Goal: Information Seeking & Learning: Learn about a topic

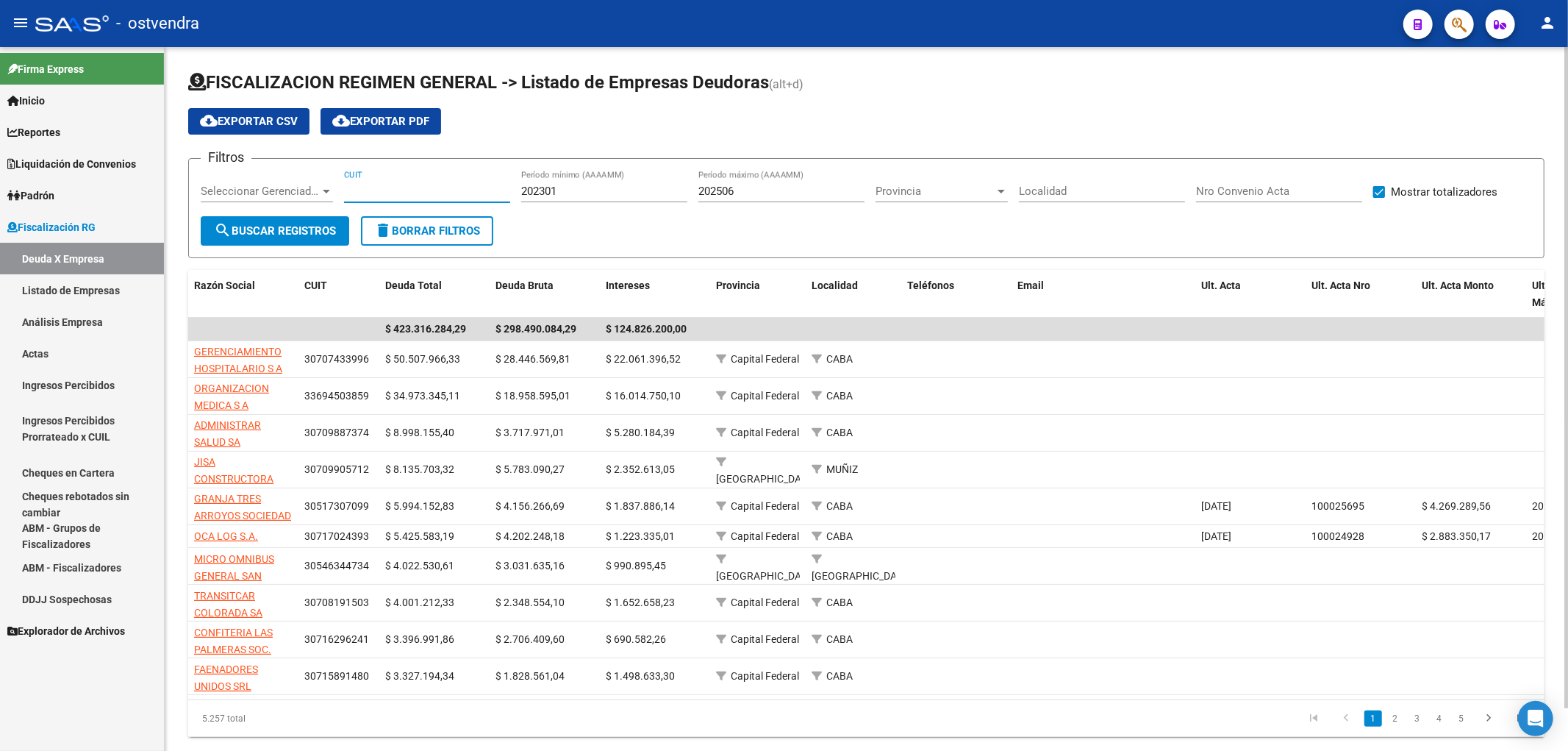
click at [424, 194] on input "CUIT" at bounding box center [426, 191] width 166 height 13
paste input "30-66337311-7"
type input "30-66337311-7"
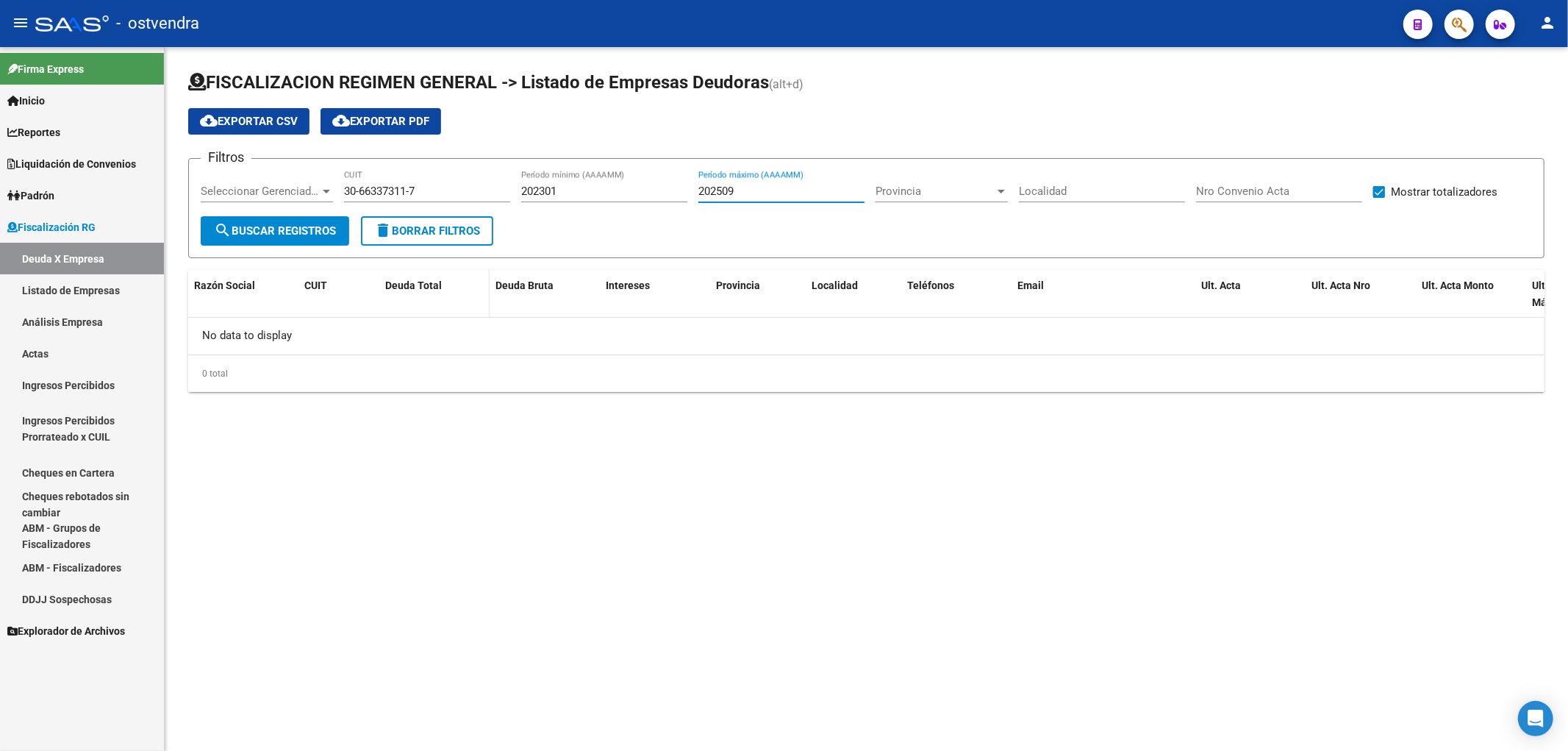
type input "202509"
drag, startPoint x: 443, startPoint y: 194, endPoint x: 334, endPoint y: 195, distance: 109.0
click at [334, 195] on div "Filtros Seleccionar Gerenciador Seleccionar Gerenciador 30-66337311-7 CUIT 2023…" at bounding box center [866, 193] width 1331 height 45
paste input "27-13899037-6"
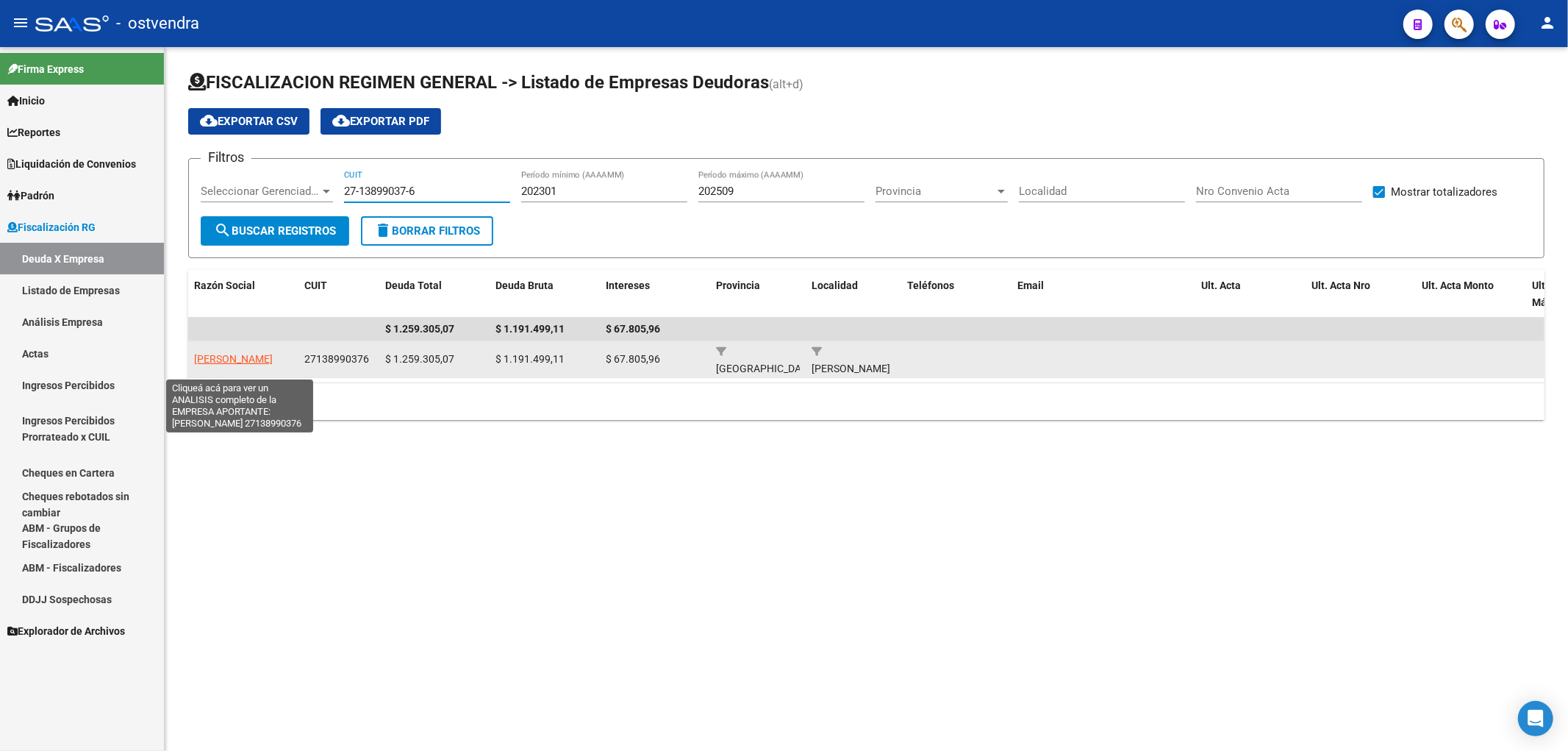
type input "27-13899037-6"
click at [241, 364] on span "[PERSON_NAME]" at bounding box center [233, 359] width 79 height 12
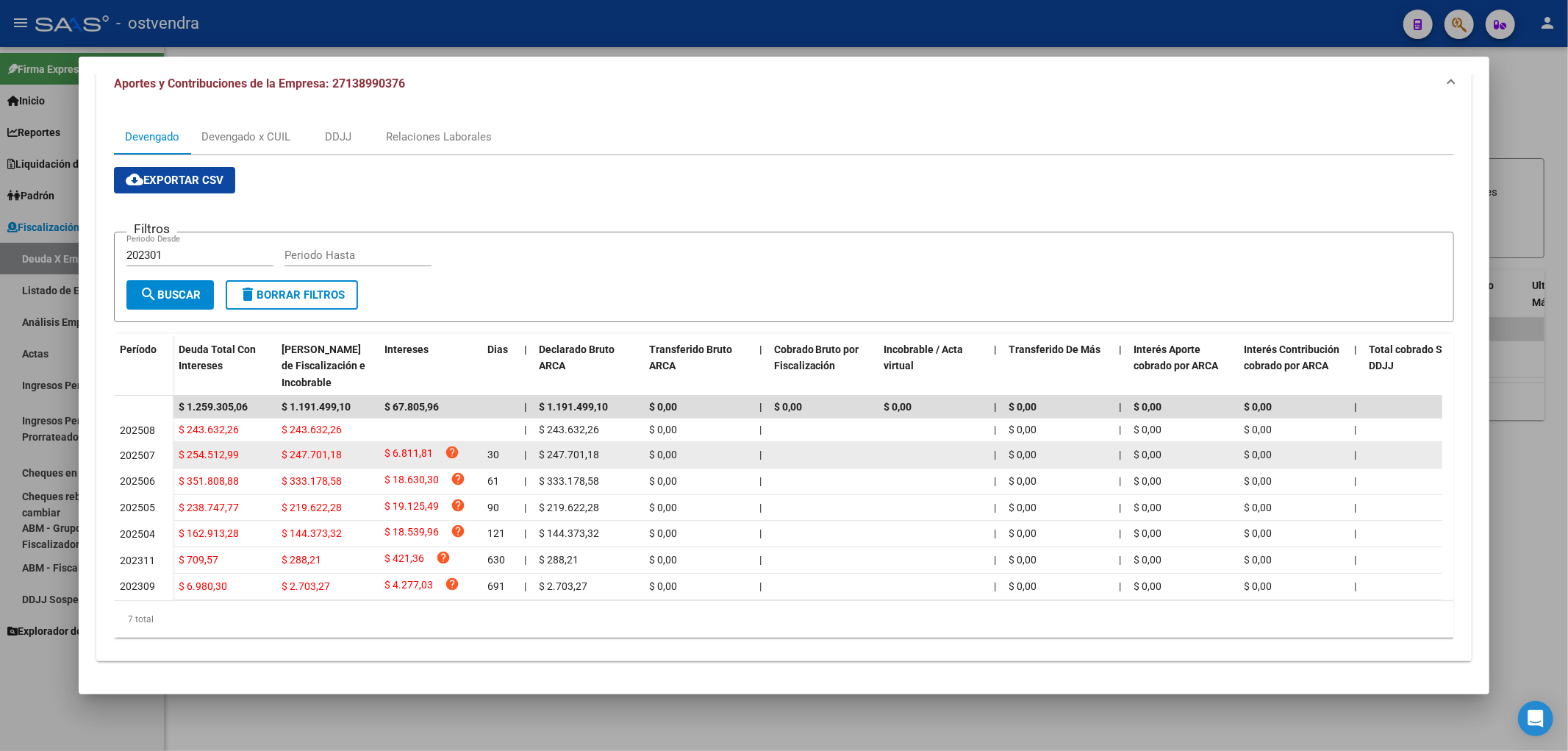
click at [207, 449] on span "$ 254.512,99" at bounding box center [209, 454] width 60 height 12
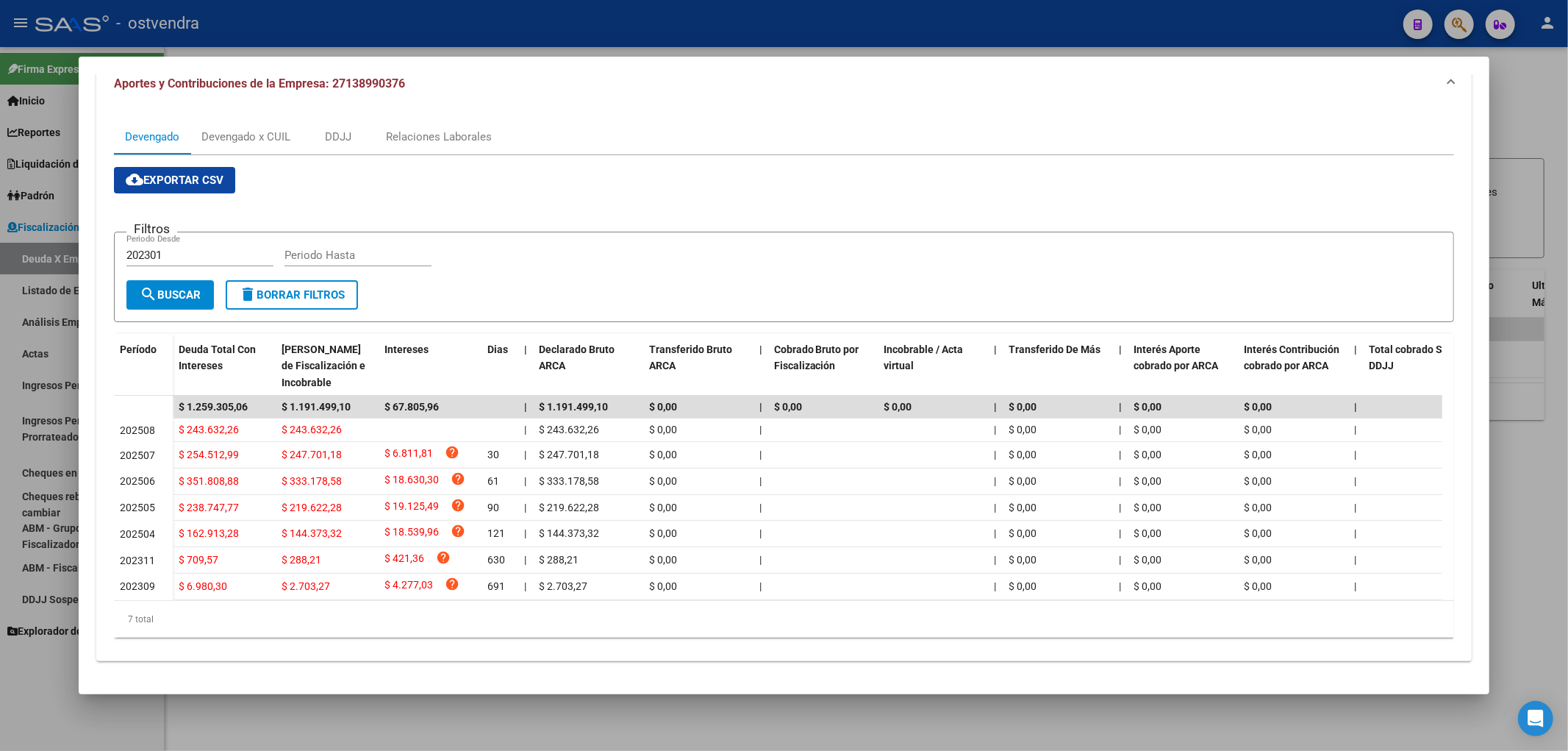
click at [969, 174] on div "cloud_download Exportar CSV Filtros 202301 Periodo Desde Periodo Hasta search B…" at bounding box center [784, 402] width 1341 height 471
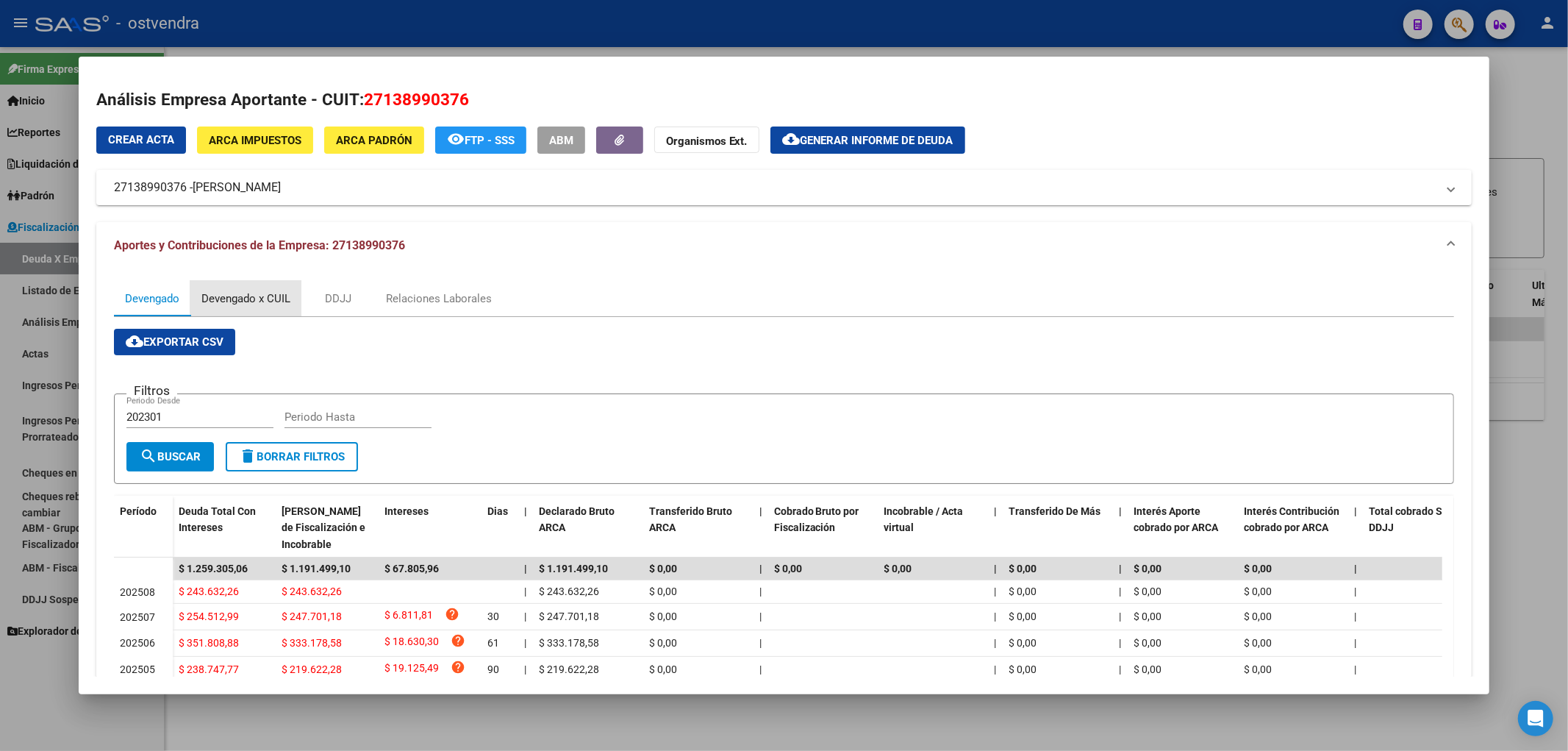
drag, startPoint x: 266, startPoint y: 295, endPoint x: 733, endPoint y: 335, distance: 468.7
click at [268, 295] on div "Devengado x CUIL" at bounding box center [246, 298] width 89 height 16
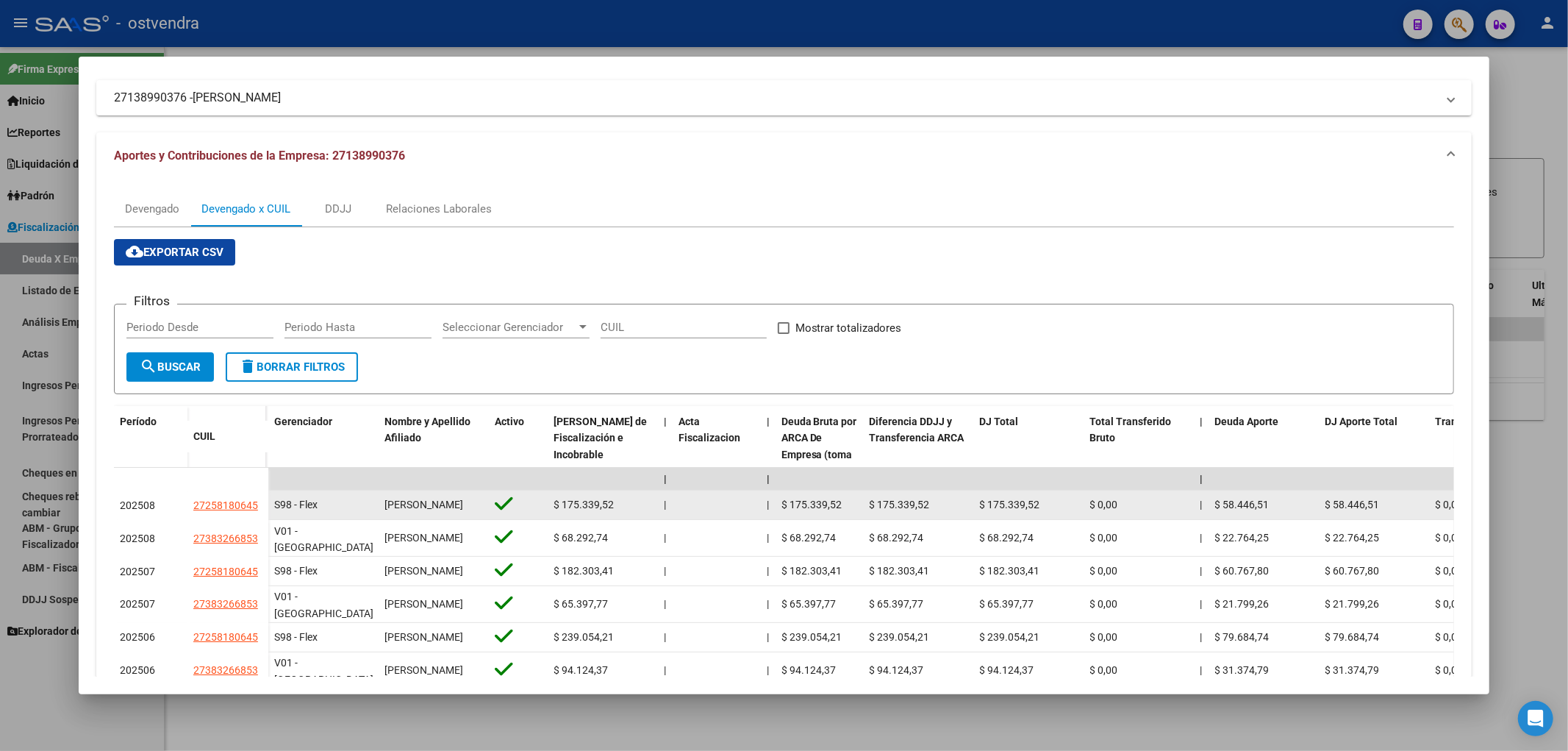
scroll to position [326, 0]
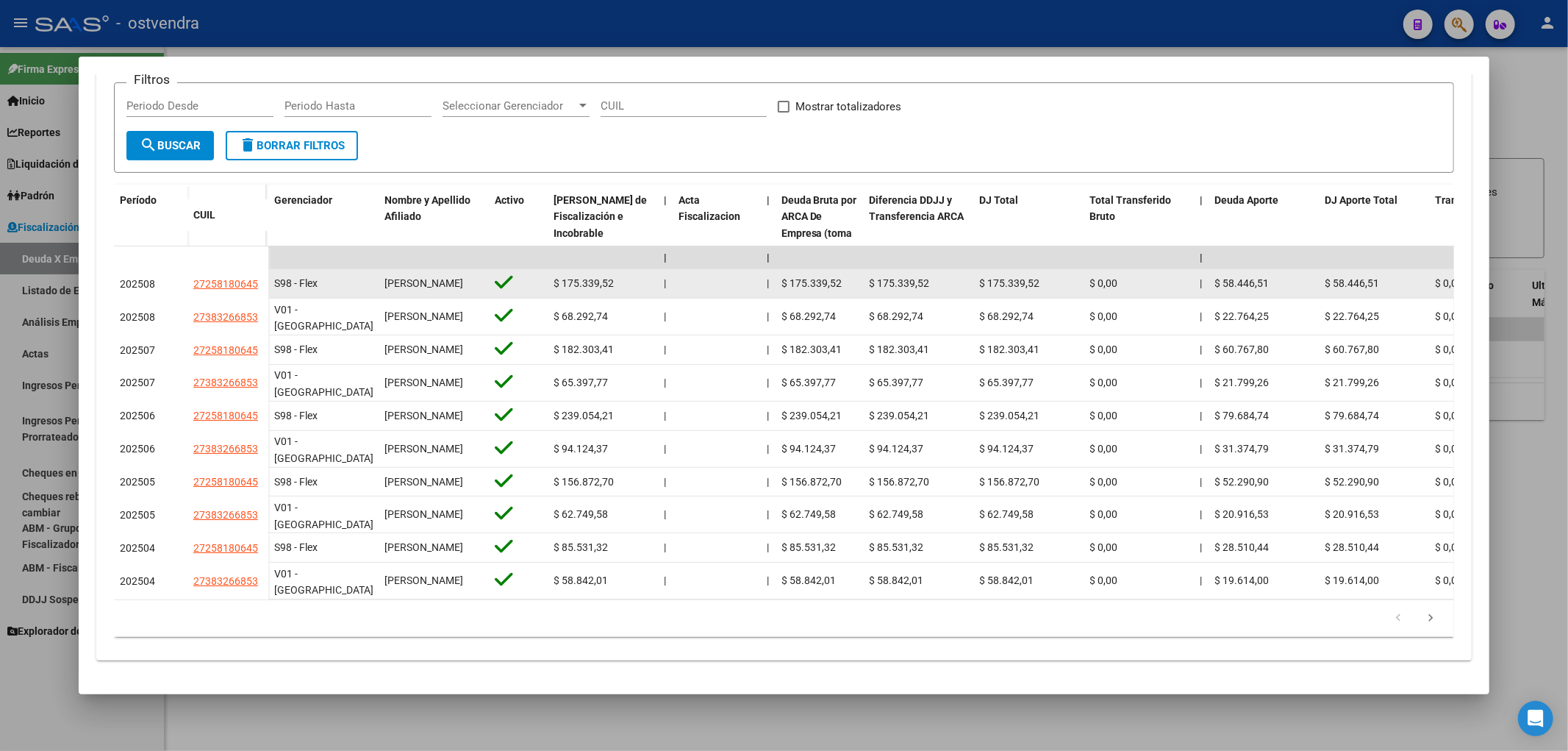
click at [238, 276] on app-link-go-to "27258180645" at bounding box center [225, 283] width 64 height 17
click at [238, 278] on span "27258180645" at bounding box center [225, 283] width 64 height 12
copy span "27258180645"
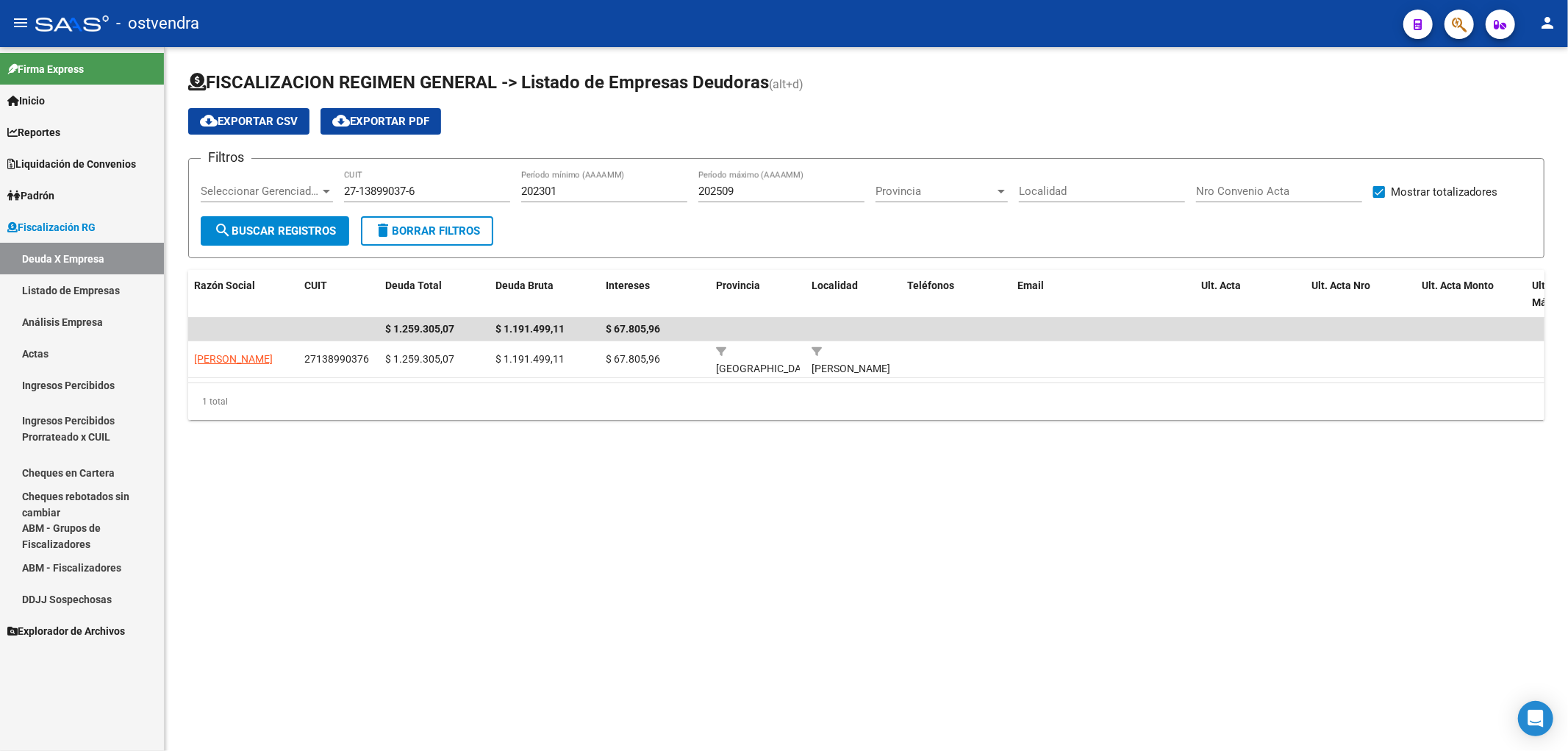
click at [970, 649] on mat-sidenav-content "FISCALIZACION REGIMEN GENERAL -> Listado de Empresas Deudoras (alt+d) cloud_dow…" at bounding box center [866, 399] width 1404 height 703
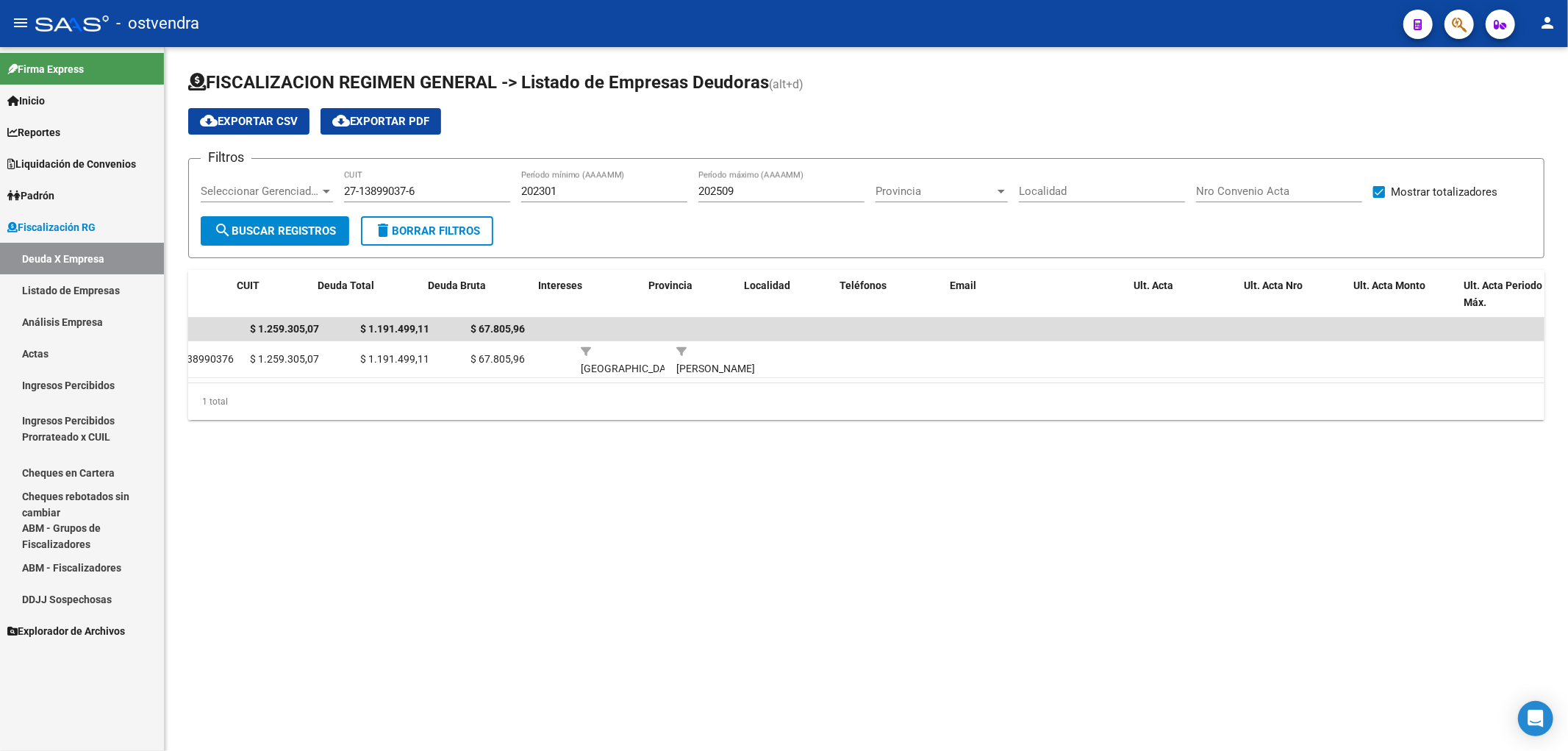
scroll to position [0, 0]
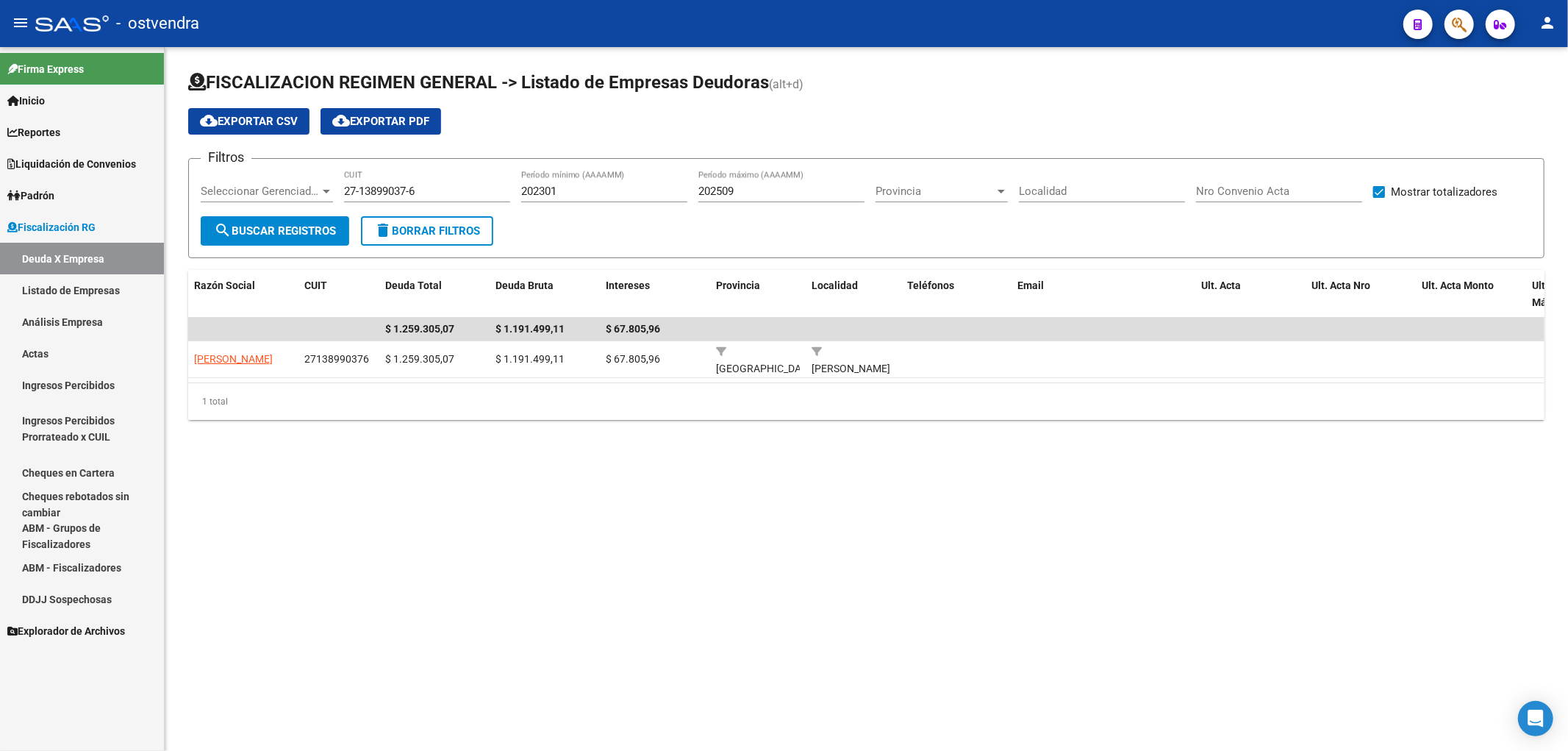
click at [891, 645] on mat-sidenav-content "FISCALIZACION REGIMEN GENERAL -> Listado de Empresas Deudoras (alt+d) cloud_dow…" at bounding box center [866, 399] width 1404 height 703
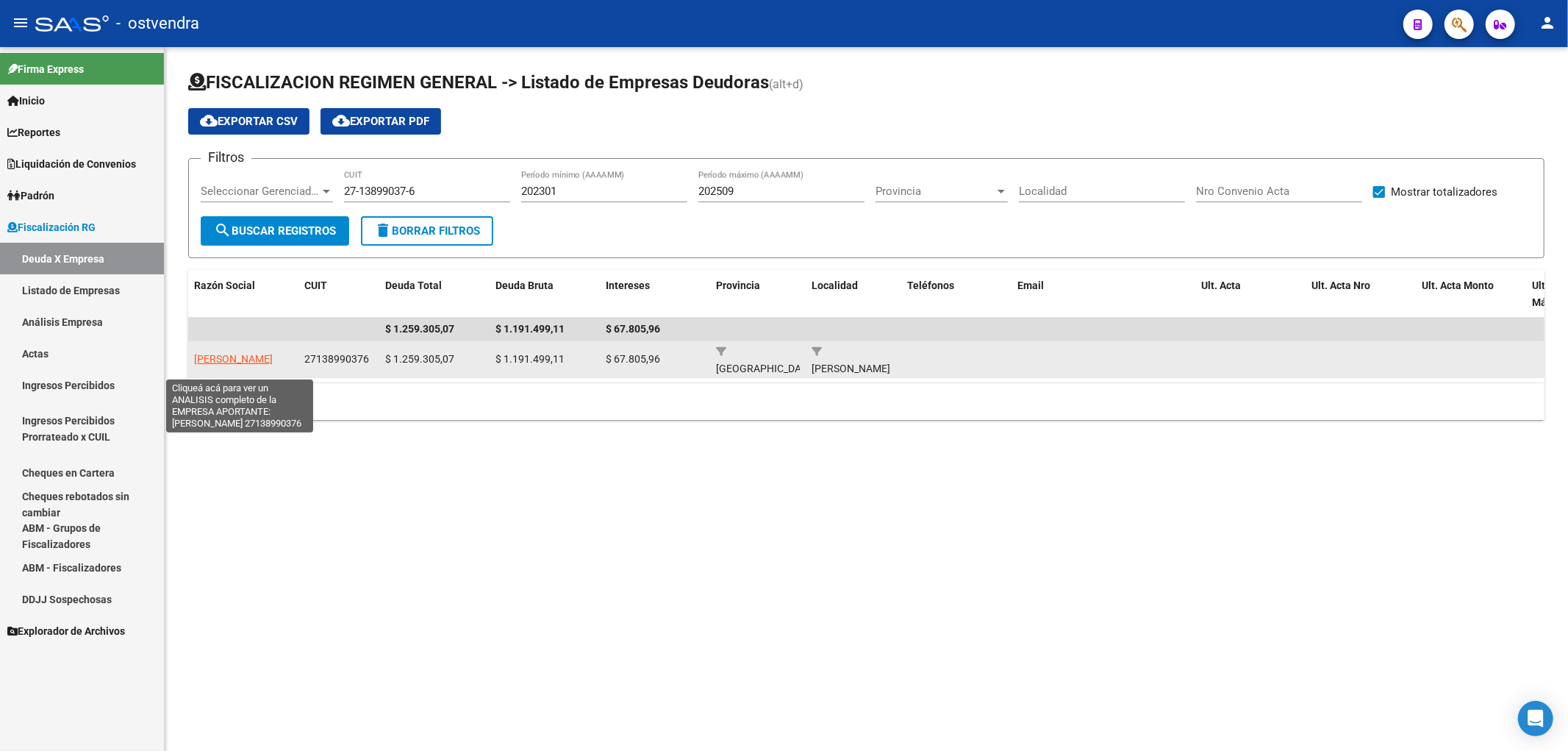
click at [214, 364] on span "[PERSON_NAME]" at bounding box center [233, 359] width 79 height 12
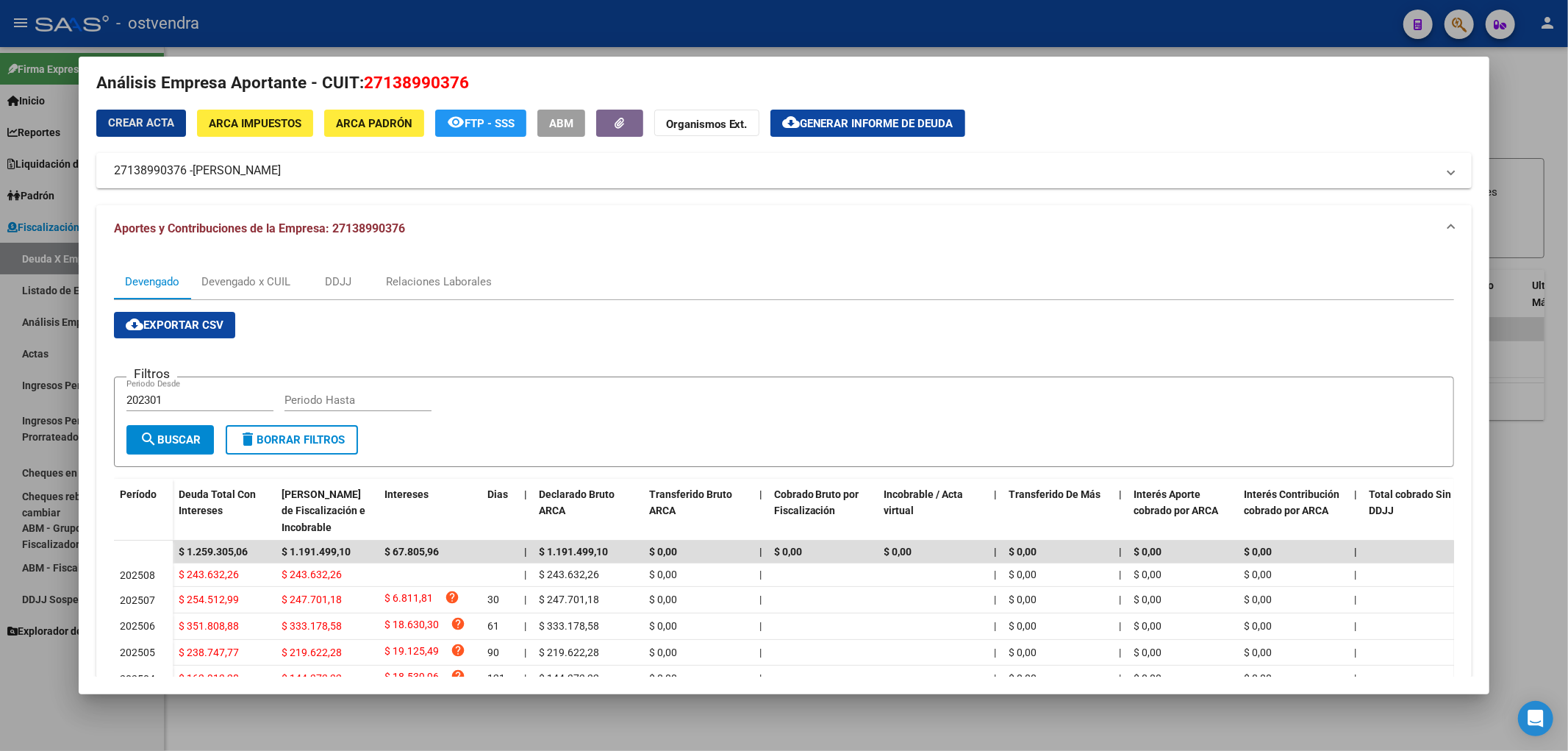
scroll to position [12, 0]
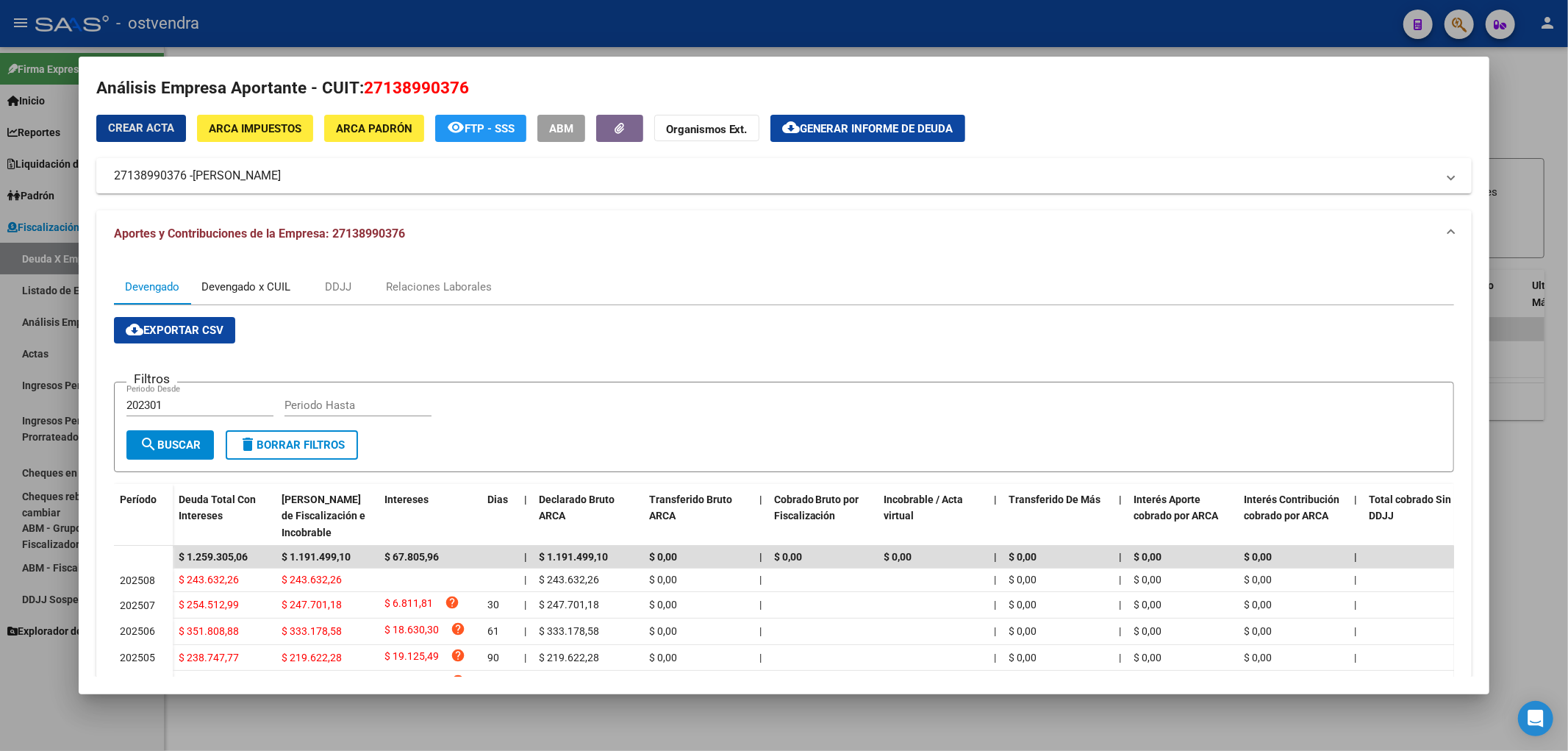
click at [252, 276] on div "Devengado x CUIL" at bounding box center [246, 287] width 111 height 35
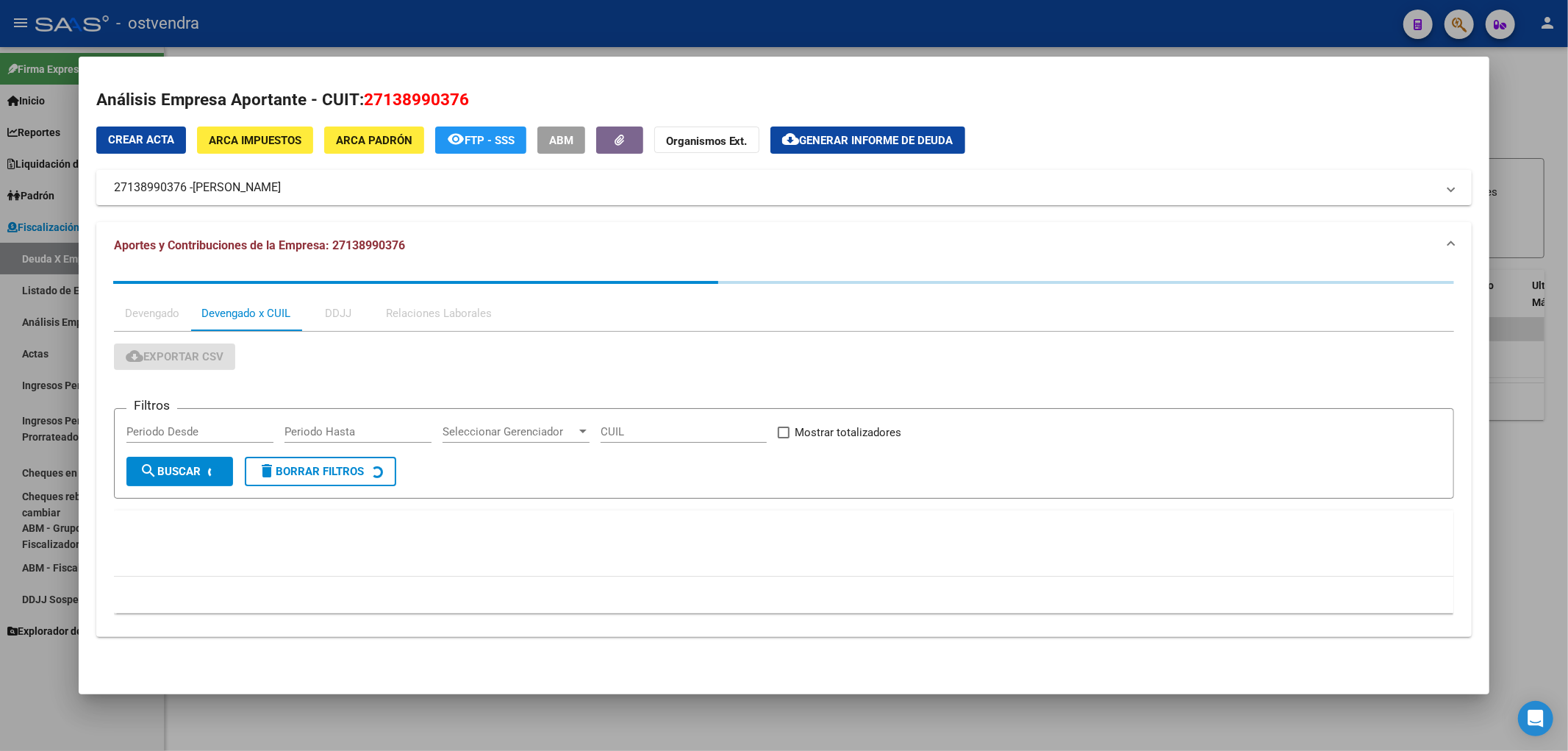
scroll to position [0, 0]
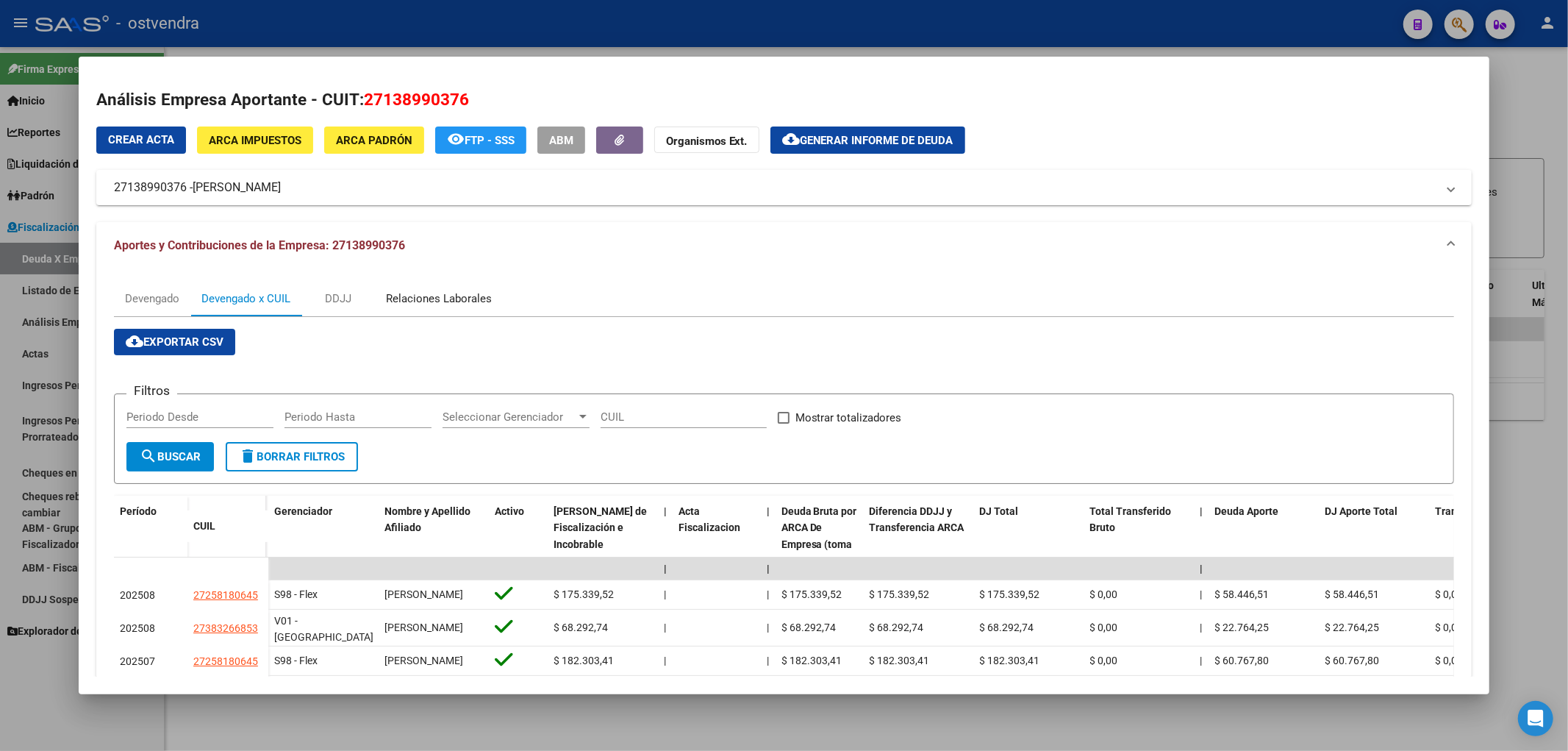
click at [457, 294] on div "Relaciones Laborales" at bounding box center [438, 298] width 106 height 16
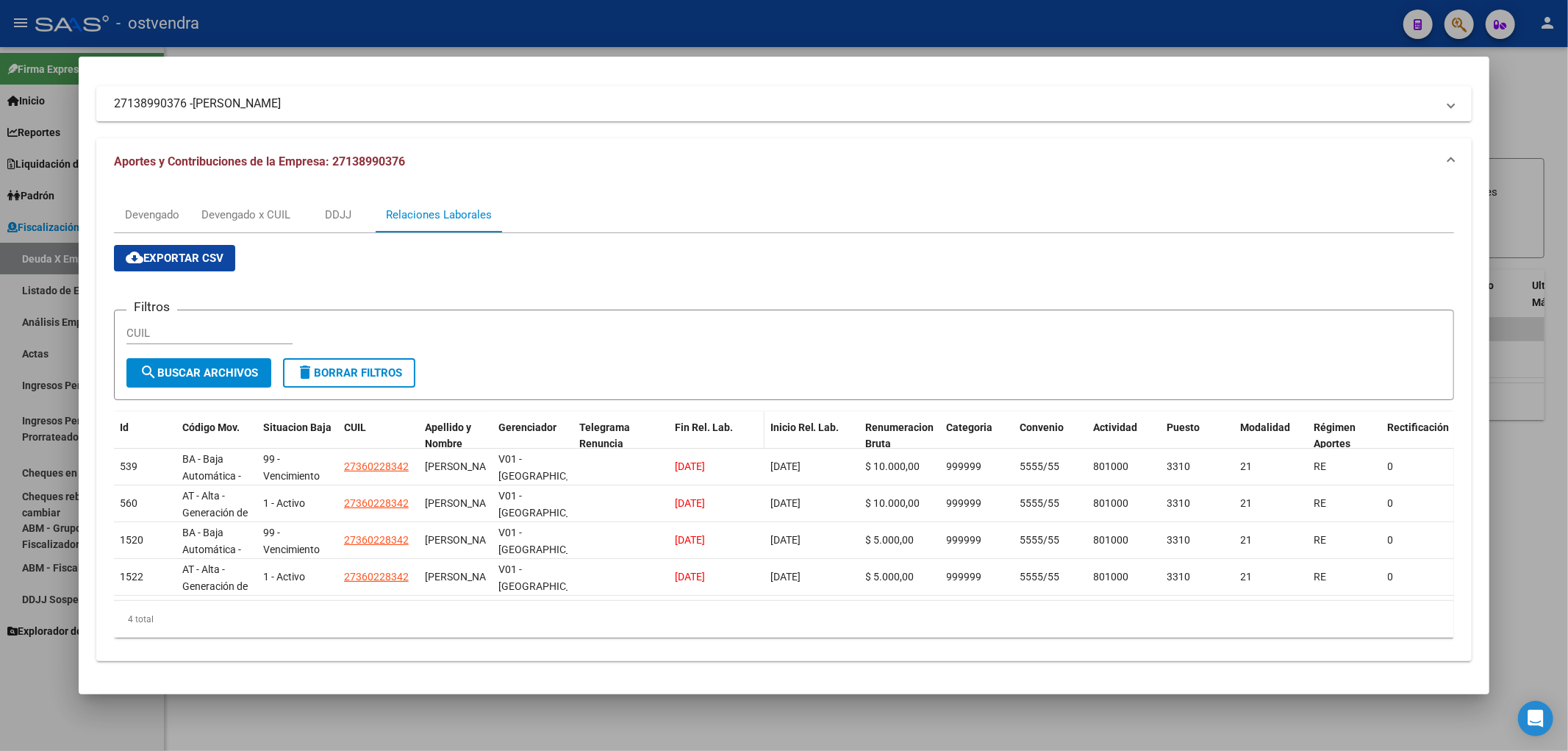
scroll to position [95, 0]
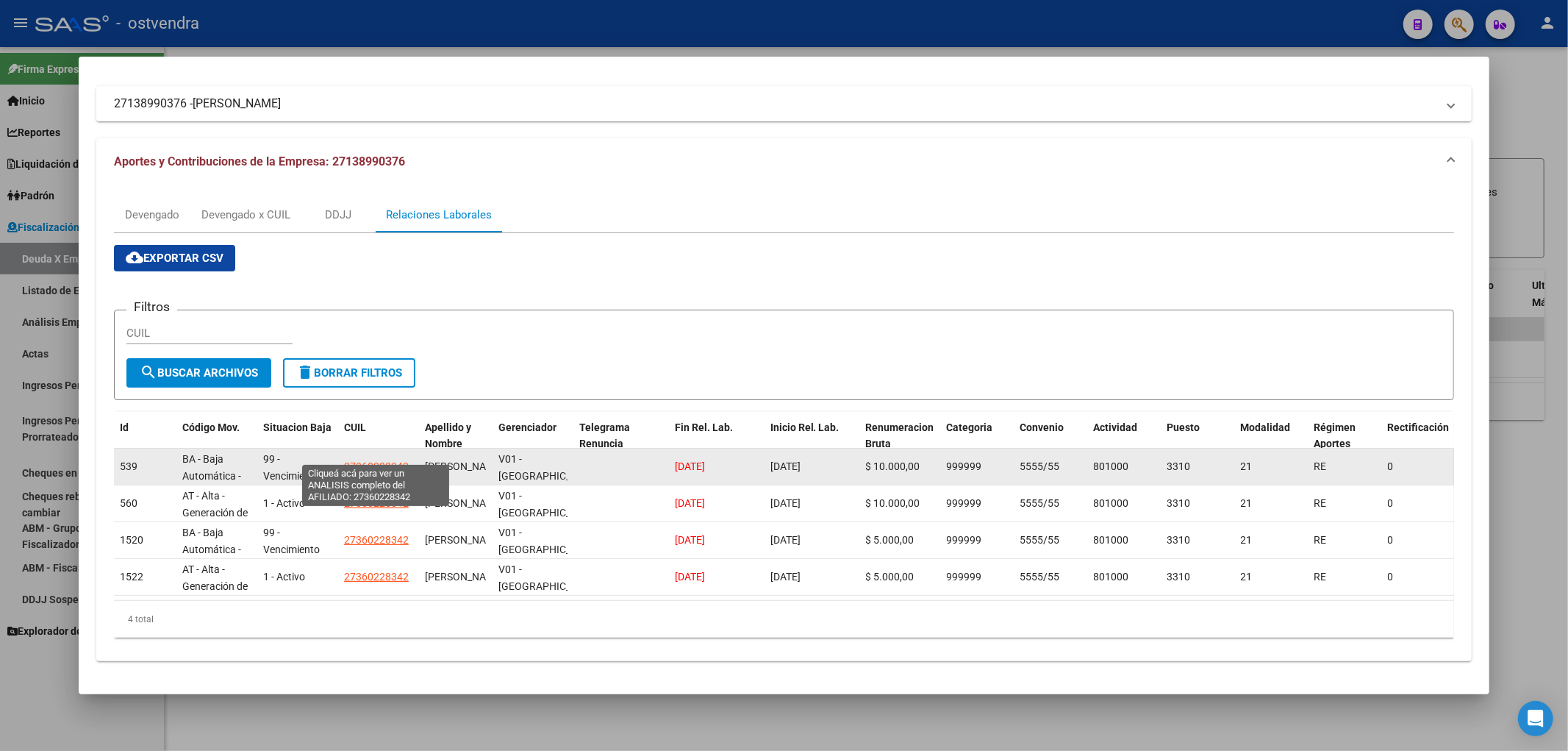
click at [372, 460] on span "27360228342" at bounding box center [376, 466] width 64 height 12
type textarea "27360228342"
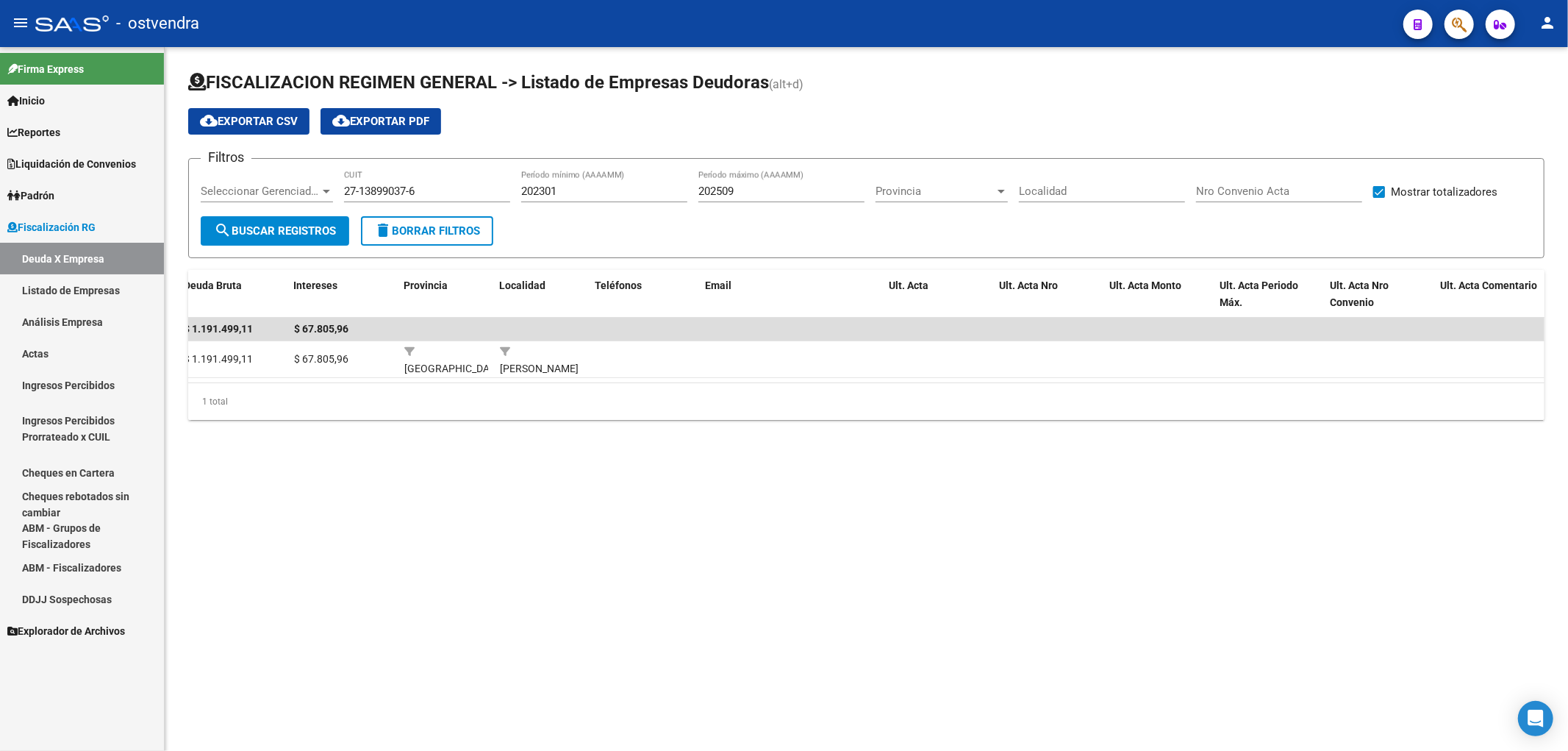
scroll to position [0, 0]
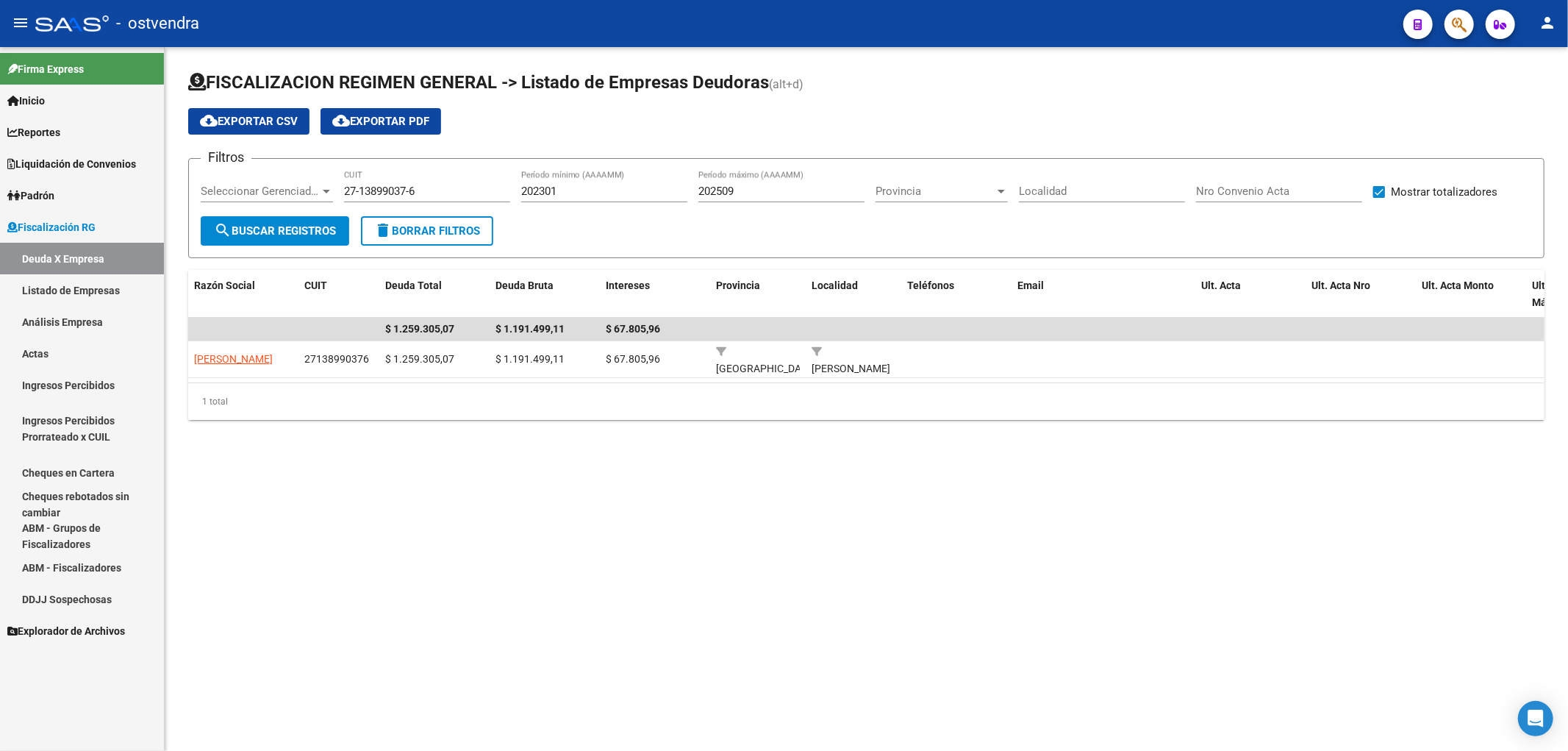
click at [588, 615] on mat-sidenav-content "FISCALIZACION REGIMEN GENERAL -> Listado de Empresas Deudoras (alt+d) cloud_dow…" at bounding box center [866, 399] width 1404 height 703
click at [1075, 483] on mat-sidenav-content "FISCALIZACION REGIMEN GENERAL -> Listado de Empresas Deudoras (alt+d) cloud_dow…" at bounding box center [866, 399] width 1404 height 703
click at [952, 524] on mat-sidenav-content "FISCALIZACION REGIMEN GENERAL -> Listado de Empresas Deudoras (alt+d) cloud_dow…" at bounding box center [866, 399] width 1404 height 703
